Goal: Task Accomplishment & Management: Use online tool/utility

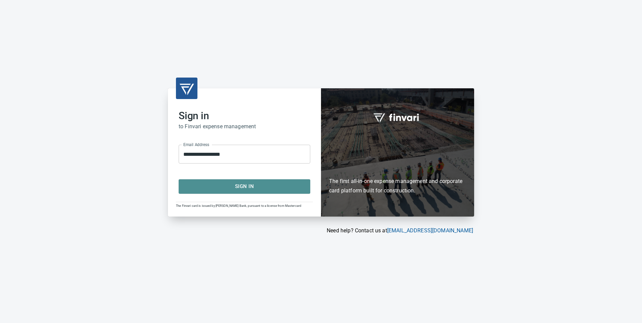
click at [252, 188] on span "Sign In" at bounding box center [244, 186] width 117 height 9
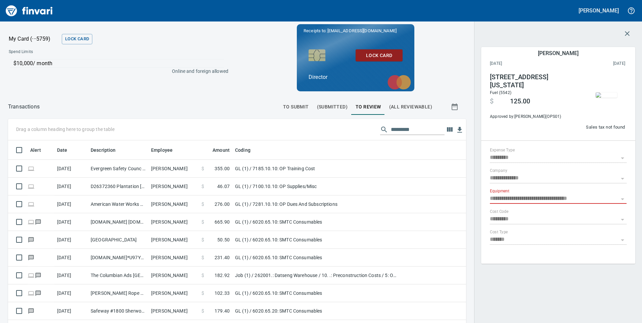
scroll to position [244, 443]
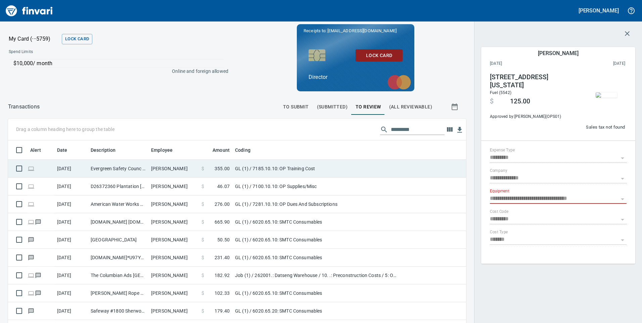
type input "**"
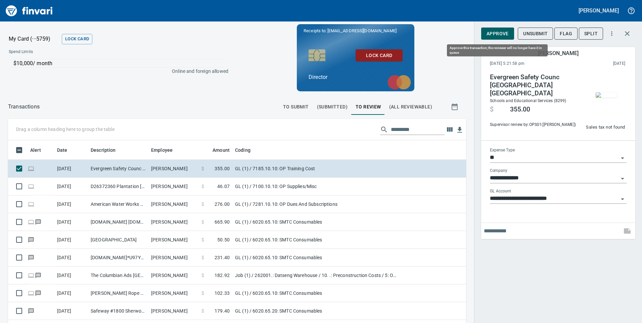
click at [502, 35] on span "Approve" at bounding box center [497, 34] width 22 height 8
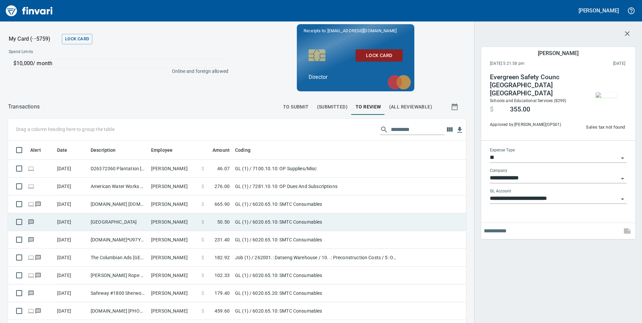
scroll to position [244, 443]
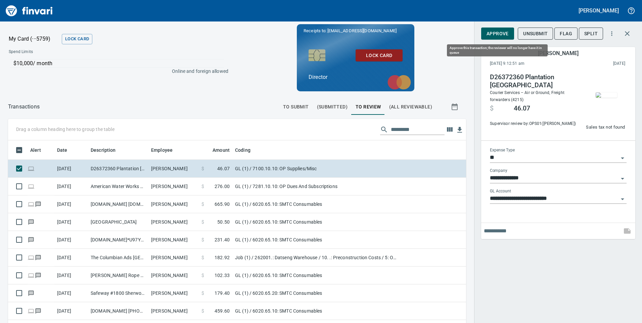
click at [493, 31] on span "Approve" at bounding box center [497, 34] width 22 height 8
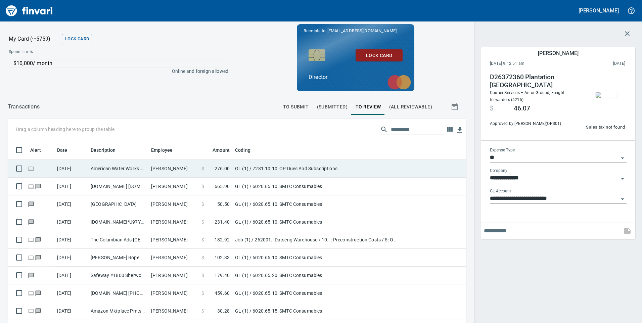
scroll to position [244, 443]
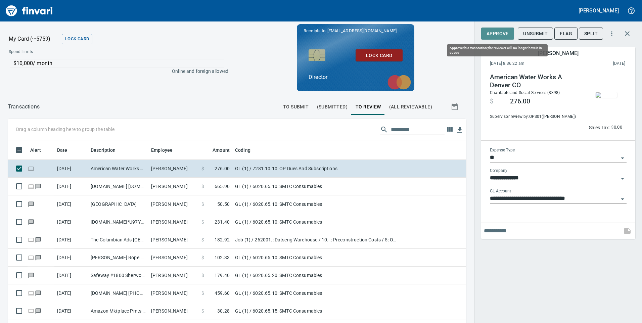
click at [497, 32] on span "Approve" at bounding box center [497, 34] width 22 height 8
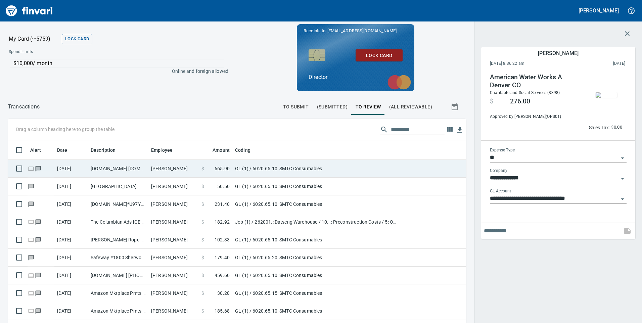
scroll to position [244, 443]
click at [115, 169] on td "[DOMAIN_NAME] [DOMAIN_NAME][URL] WA" at bounding box center [118, 169] width 60 height 18
type input "**********"
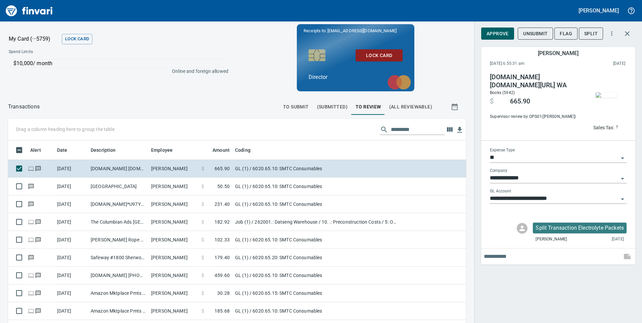
click at [604, 92] on img "button" at bounding box center [605, 94] width 21 height 5
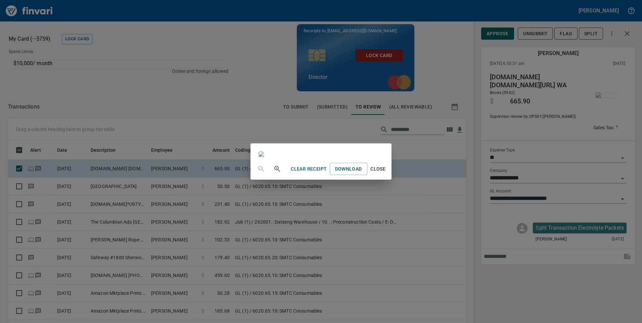
scroll to position [278, 0]
click at [386, 173] on span "Close" at bounding box center [378, 169] width 16 height 8
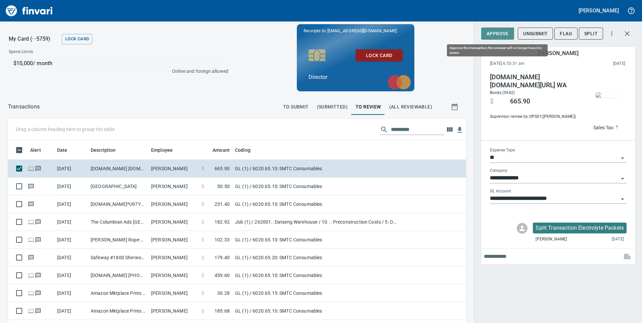
click at [500, 32] on span "Approve" at bounding box center [497, 34] width 22 height 8
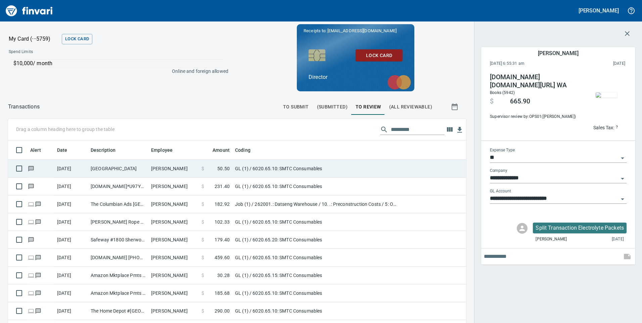
scroll to position [244, 443]
click at [145, 173] on td "[GEOGRAPHIC_DATA]" at bounding box center [118, 169] width 60 height 18
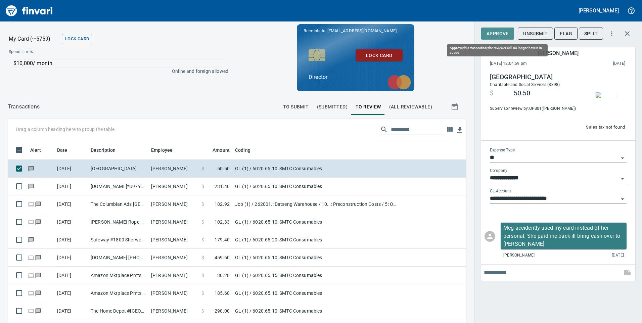
click at [500, 32] on span "Approve" at bounding box center [497, 34] width 22 height 8
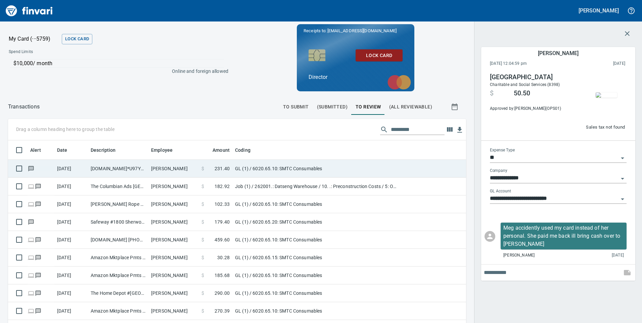
scroll to position [244, 443]
click at [159, 173] on td "[PERSON_NAME]" at bounding box center [173, 169] width 50 height 18
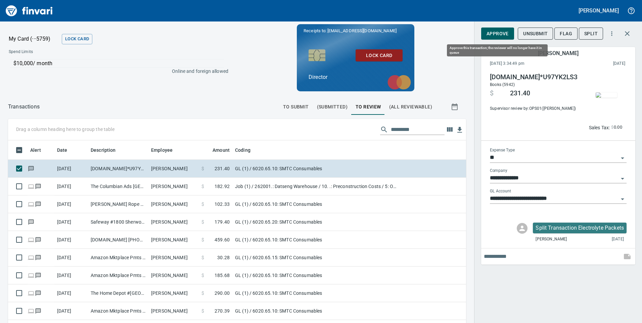
scroll to position [244, 443]
click at [503, 33] on span "Approve" at bounding box center [497, 34] width 22 height 8
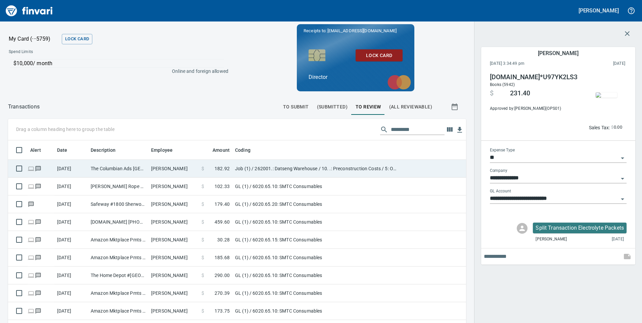
click at [131, 169] on td "The Columbian Ads [GEOGRAPHIC_DATA] [GEOGRAPHIC_DATA]" at bounding box center [118, 169] width 60 height 18
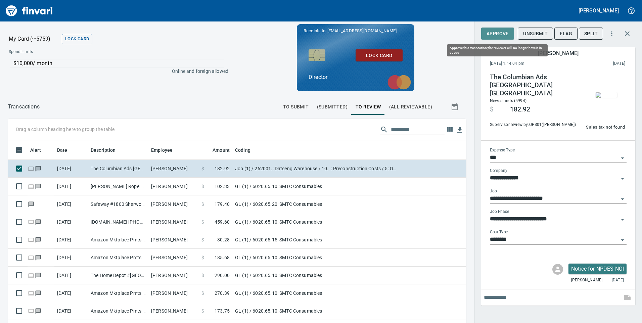
click at [499, 35] on span "Approve" at bounding box center [497, 34] width 22 height 8
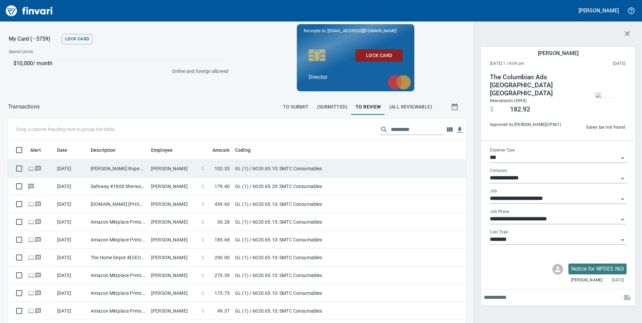
click at [134, 171] on td "[PERSON_NAME] Rope 6145069456 OH" at bounding box center [118, 169] width 60 height 18
type input "**"
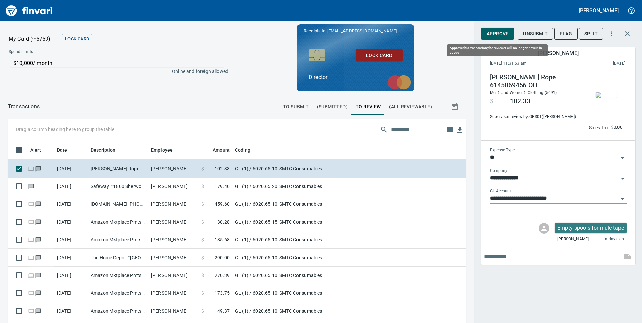
click at [501, 31] on span "Approve" at bounding box center [497, 34] width 22 height 8
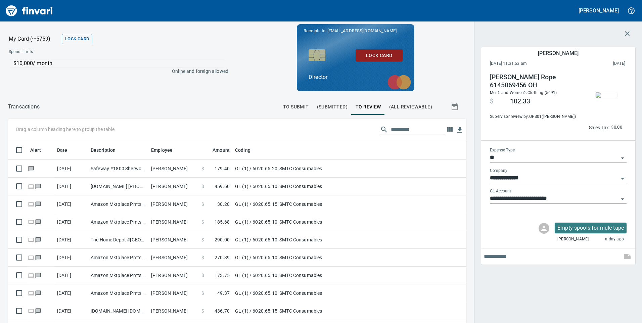
scroll to position [244, 443]
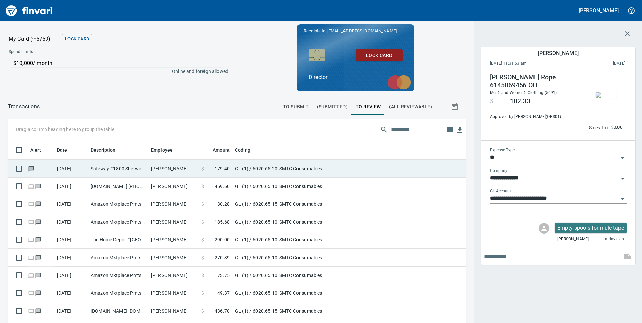
click at [93, 172] on td "Safeway #1800 Sherwood OR" at bounding box center [118, 169] width 60 height 18
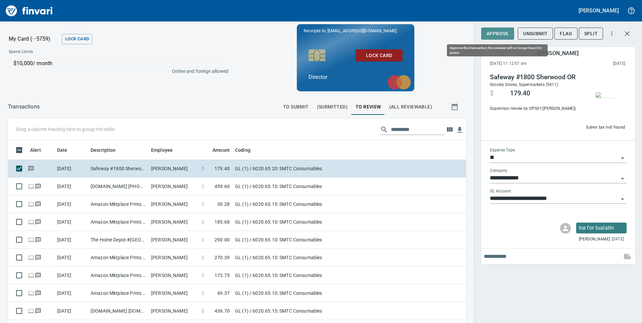
click at [502, 33] on span "Approve" at bounding box center [497, 34] width 22 height 8
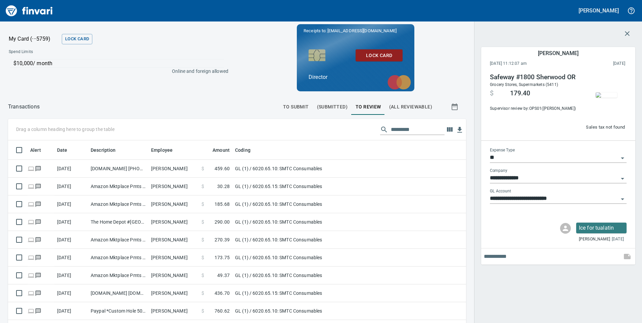
scroll to position [244, 443]
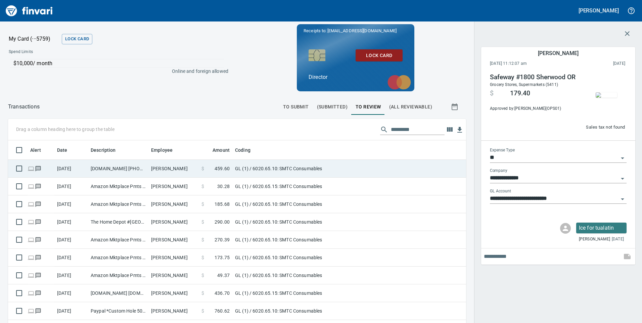
click at [106, 171] on td "[DOMAIN_NAME] [PHONE_NUMBER] [GEOGRAPHIC_DATA]" at bounding box center [118, 169] width 60 height 18
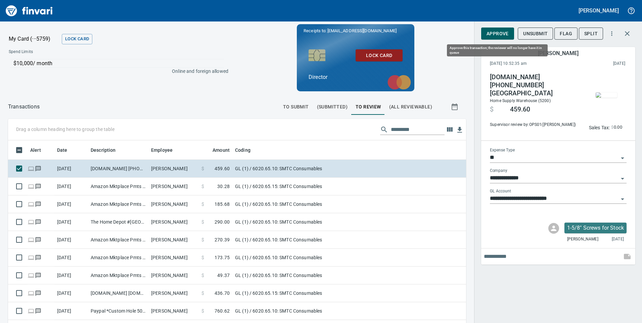
click at [503, 34] on span "Approve" at bounding box center [497, 34] width 22 height 8
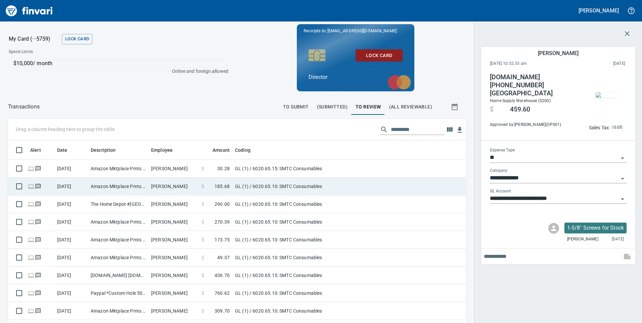
scroll to position [244, 443]
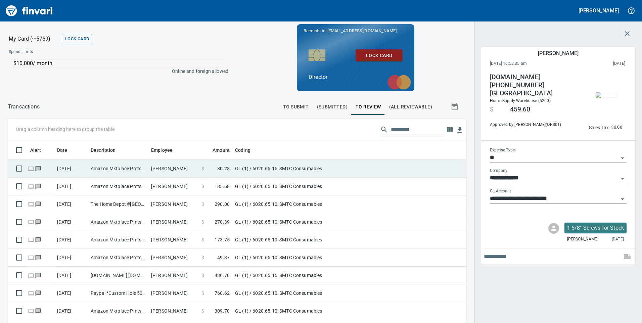
click at [133, 170] on td "Amazon Mktplace Pmts [DOMAIN_NAME][URL] WA" at bounding box center [118, 169] width 60 height 18
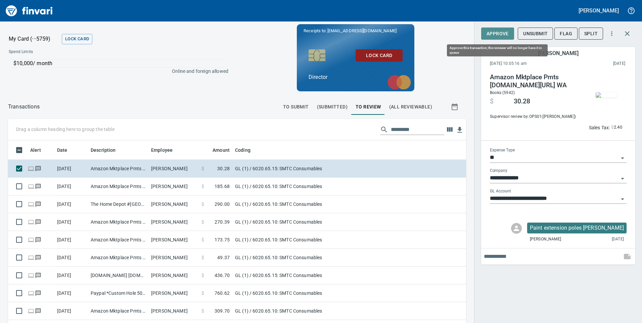
click at [506, 35] on span "Approve" at bounding box center [497, 34] width 22 height 8
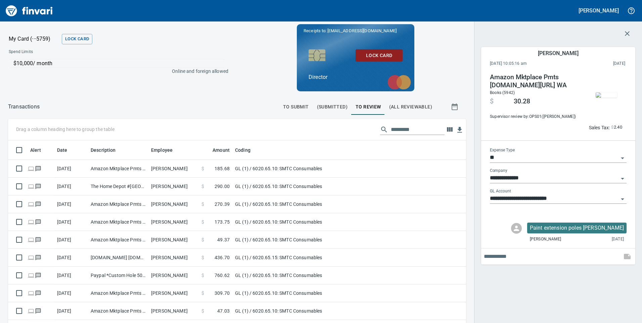
scroll to position [244, 443]
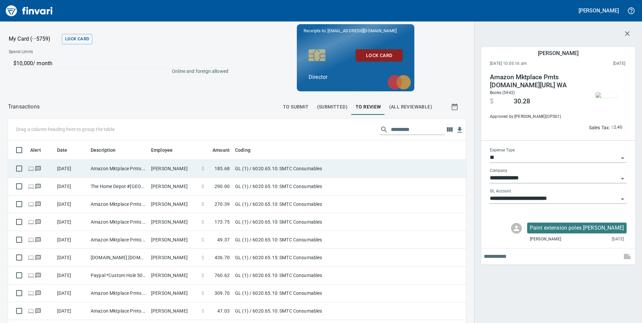
click at [114, 169] on td "Amazon Mktplace Pmts [DOMAIN_NAME][URL] WA" at bounding box center [118, 169] width 60 height 18
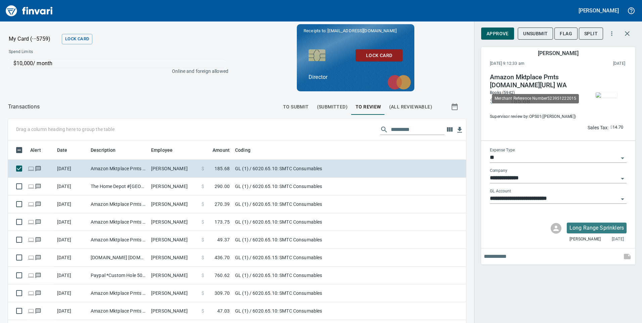
scroll to position [244, 443]
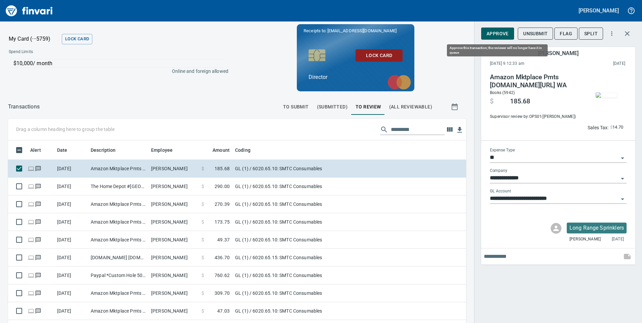
click at [504, 33] on span "Approve" at bounding box center [497, 34] width 22 height 8
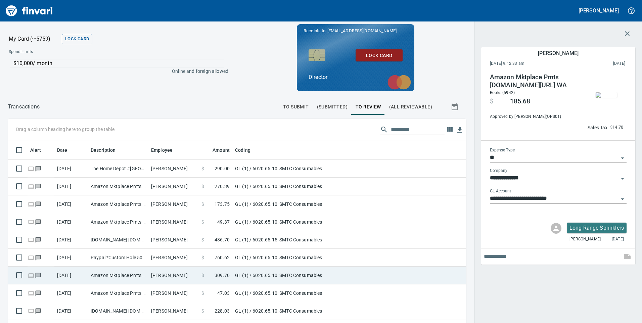
scroll to position [244, 448]
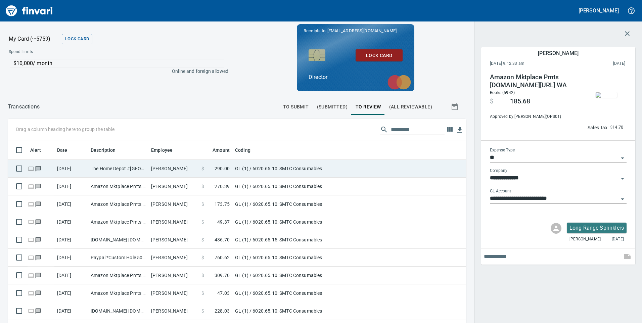
click at [155, 165] on td "[PERSON_NAME]" at bounding box center [173, 169] width 50 height 18
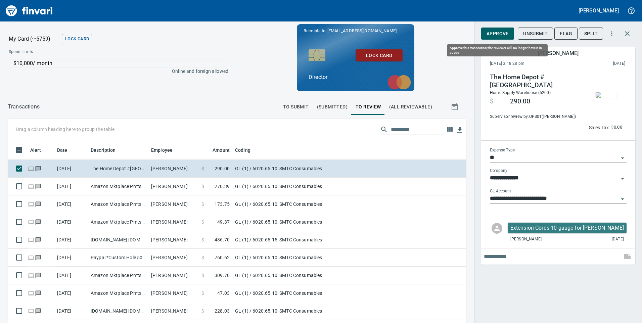
click at [501, 35] on span "Approve" at bounding box center [497, 34] width 22 height 8
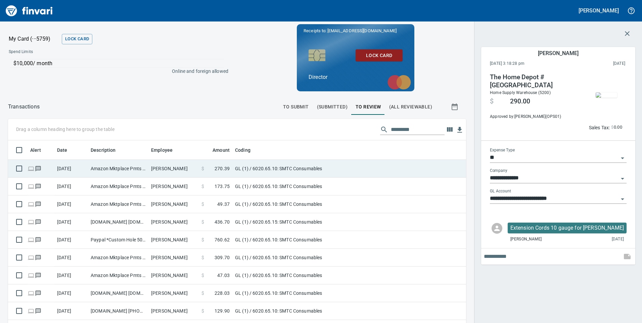
scroll to position [244, 448]
click at [111, 175] on td "Amazon Mktplace Pmts [DOMAIN_NAME][URL] WA" at bounding box center [118, 169] width 60 height 18
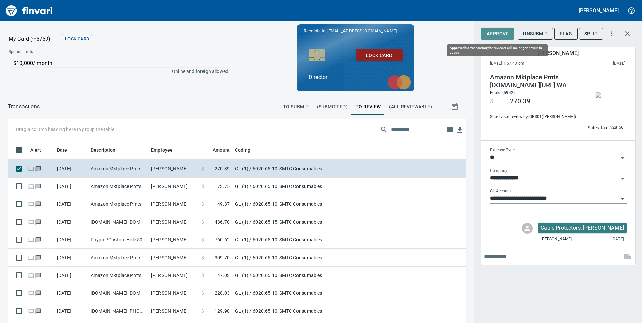
click at [502, 36] on span "Approve" at bounding box center [497, 34] width 22 height 8
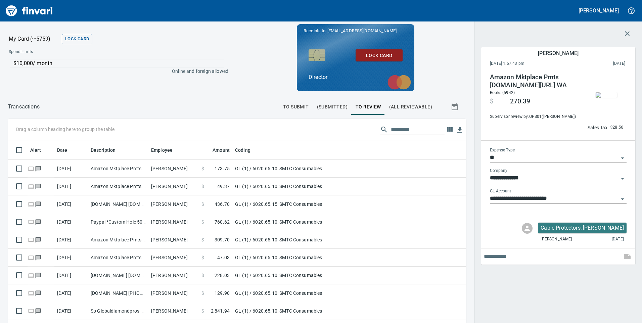
scroll to position [244, 448]
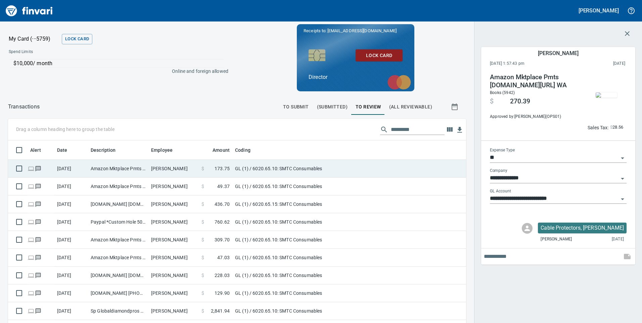
click at [133, 167] on td "Amazon Mktplace Pmts [DOMAIN_NAME][URL] WA" at bounding box center [118, 169] width 60 height 18
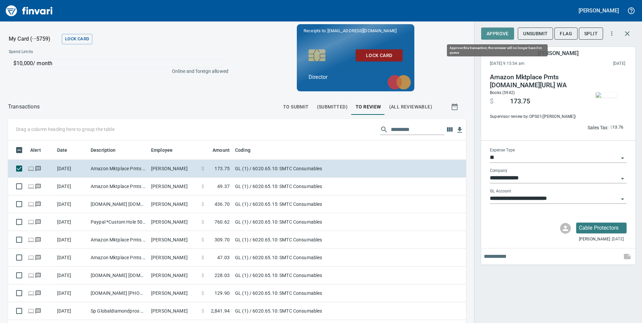
click at [500, 36] on span "Approve" at bounding box center [497, 34] width 22 height 8
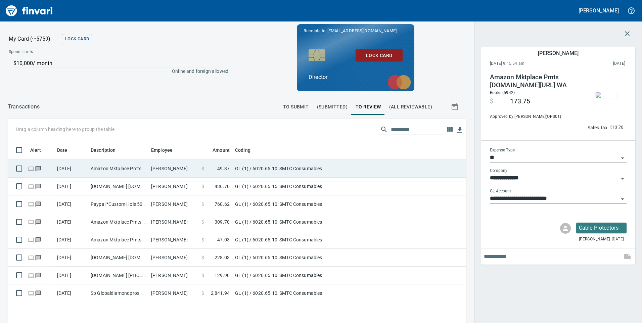
scroll to position [244, 448]
click at [144, 165] on td "Amazon Mktplace Pmts [DOMAIN_NAME][URL] WA" at bounding box center [118, 169] width 60 height 18
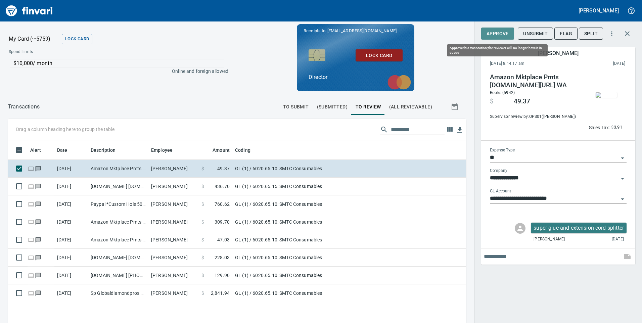
click at [489, 37] on span "Approve" at bounding box center [497, 34] width 22 height 8
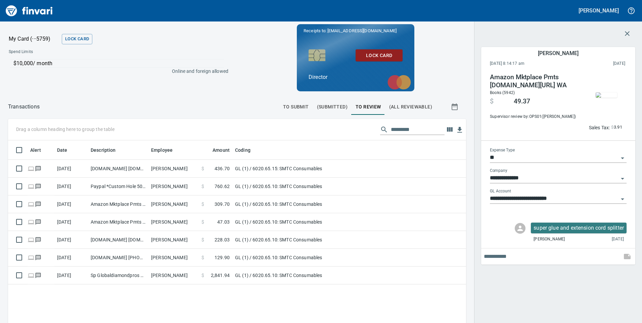
scroll to position [244, 448]
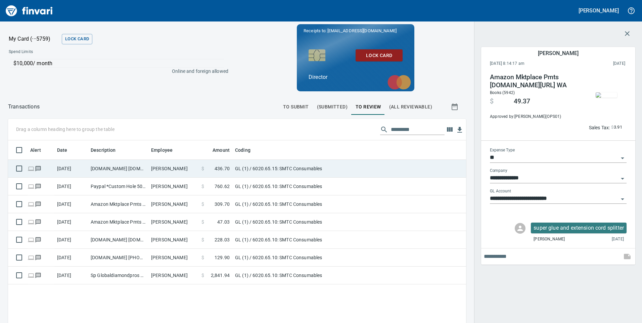
click at [103, 171] on td "[DOMAIN_NAME] [DOMAIN_NAME][URL] WA" at bounding box center [118, 169] width 60 height 18
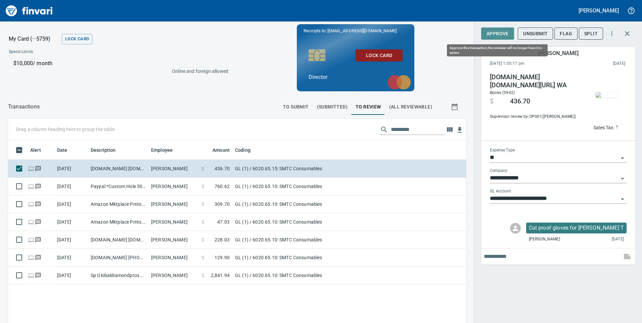
click at [498, 35] on span "Approve" at bounding box center [497, 34] width 22 height 8
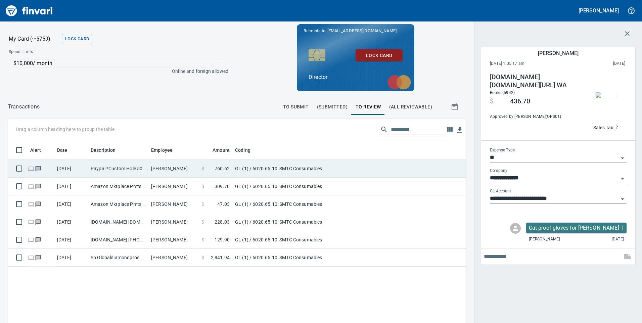
scroll to position [244, 448]
click at [134, 170] on td "Paypal *Custom Hole 5038736101 OR" at bounding box center [118, 169] width 60 height 18
type input "**********"
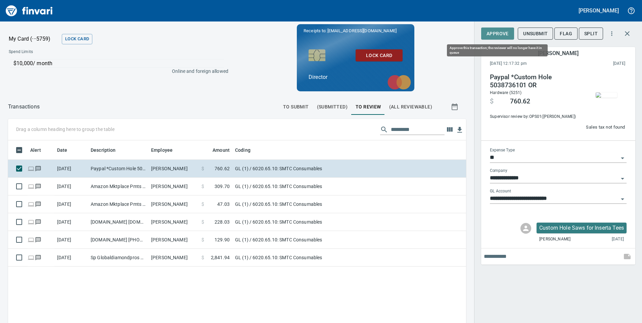
click at [499, 32] on span "Approve" at bounding box center [497, 34] width 22 height 8
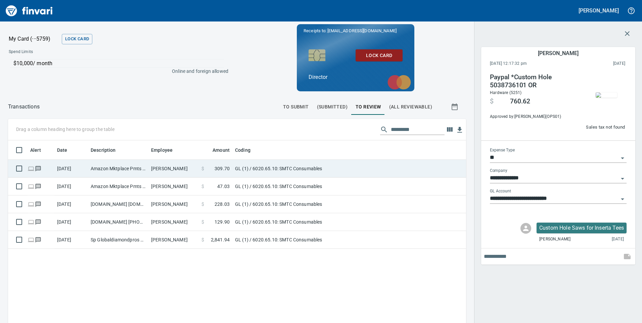
scroll to position [244, 448]
click at [103, 165] on td "Amazon Mktplace Pmts [DOMAIN_NAME][URL] WA" at bounding box center [118, 169] width 60 height 18
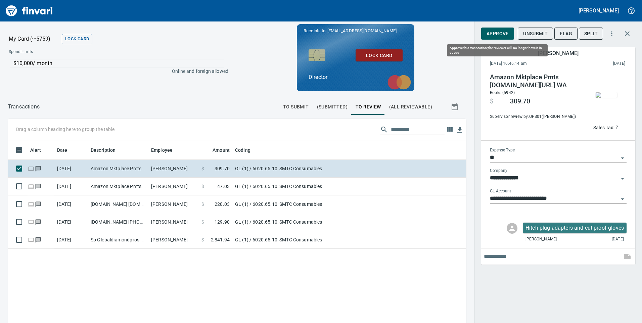
click at [503, 33] on span "Approve" at bounding box center [497, 34] width 22 height 8
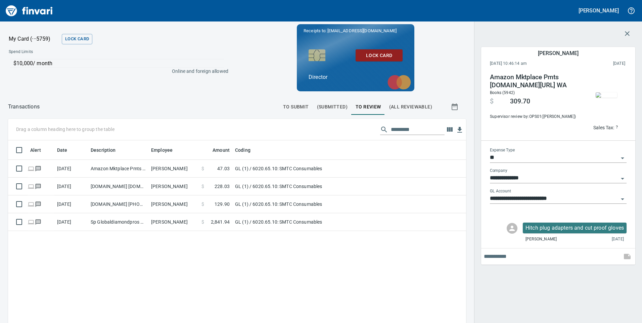
scroll to position [244, 448]
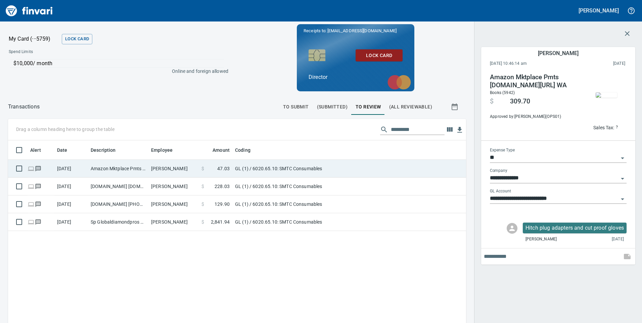
click at [99, 170] on td "Amazon Mktplace Pmts [DOMAIN_NAME][URL] WA" at bounding box center [118, 169] width 60 height 18
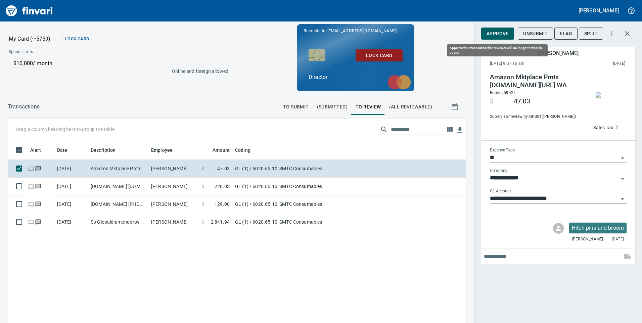
click at [498, 36] on span "Approve" at bounding box center [497, 34] width 22 height 8
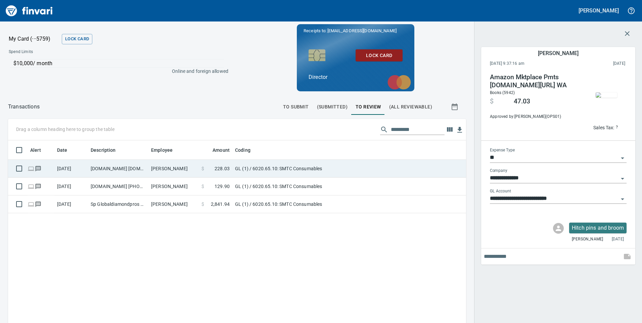
scroll to position [244, 448]
click at [129, 169] on td "[DOMAIN_NAME] [DOMAIN_NAME][URL] WA" at bounding box center [118, 169] width 60 height 18
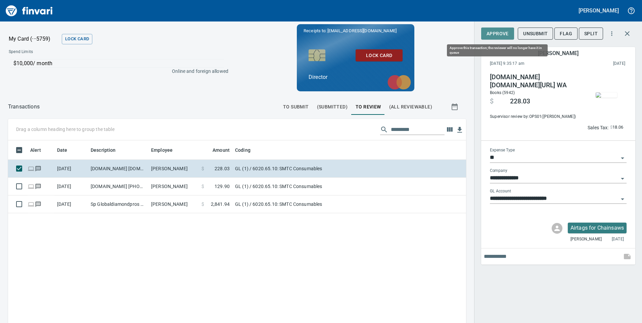
click at [504, 31] on span "Approve" at bounding box center [497, 34] width 22 height 8
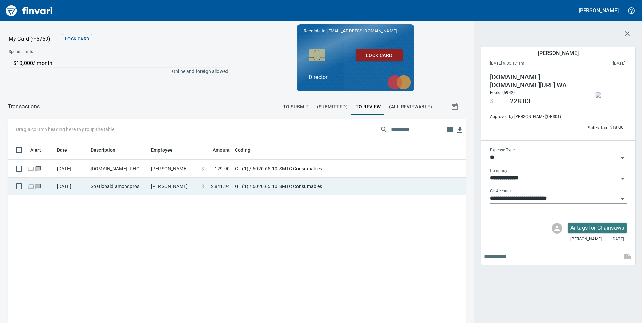
scroll to position [244, 448]
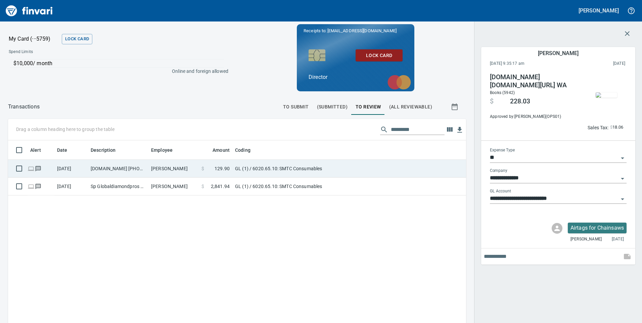
click at [104, 172] on td "[DOMAIN_NAME] [PHONE_NUMBER] [GEOGRAPHIC_DATA]" at bounding box center [118, 169] width 60 height 18
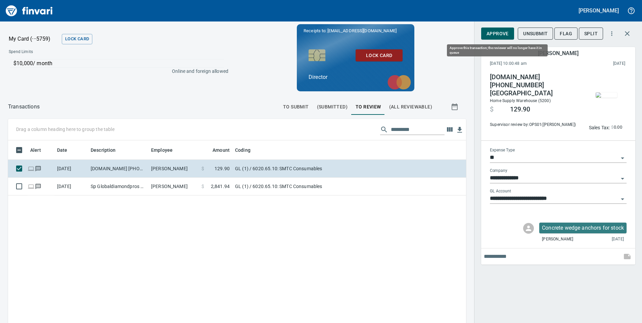
click at [500, 35] on span "Approve" at bounding box center [497, 34] width 22 height 8
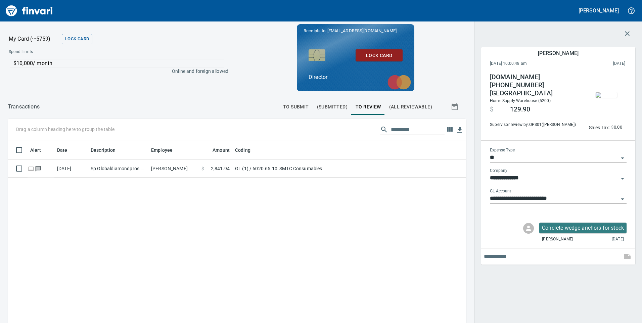
scroll to position [244, 448]
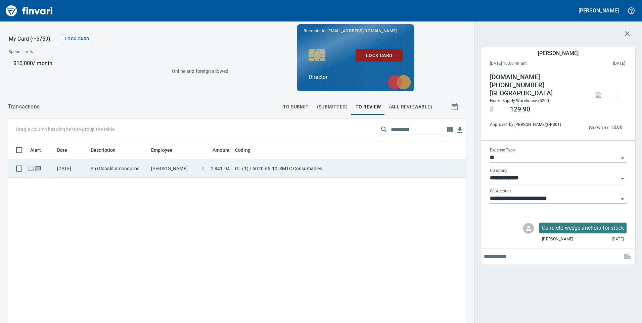
click at [121, 169] on td "Sp Globaldiamondpros Wood Dale [GEOGRAPHIC_DATA]" at bounding box center [118, 169] width 60 height 18
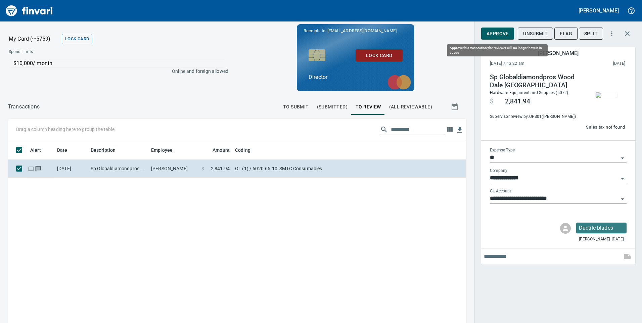
scroll to position [244, 448]
click at [491, 38] on button "Approve" at bounding box center [497, 34] width 33 height 12
